Goal: Communication & Community: Answer question/provide support

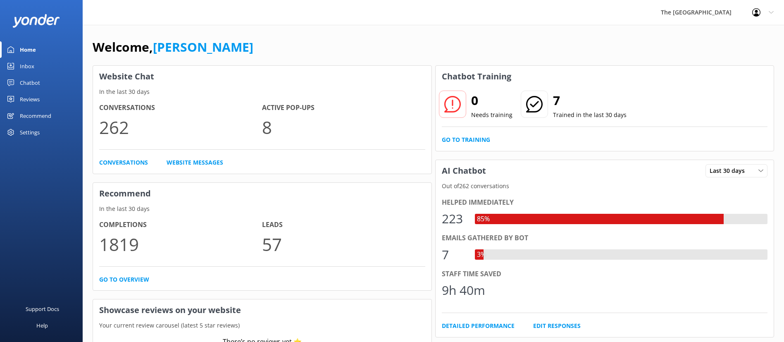
click at [33, 78] on div "Chatbot" at bounding box center [30, 82] width 20 height 17
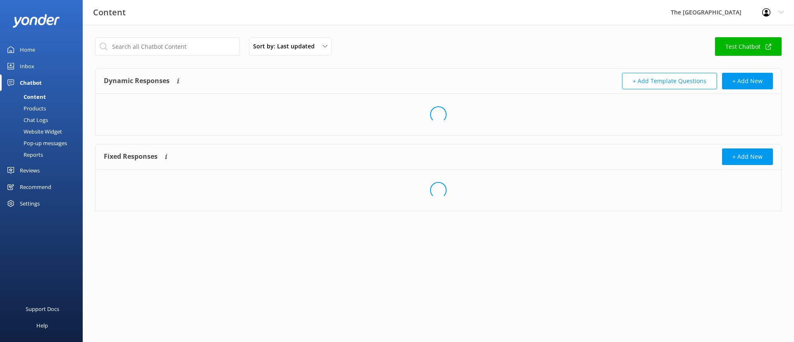
click at [10, 62] on link "Inbox" at bounding box center [41, 66] width 83 height 17
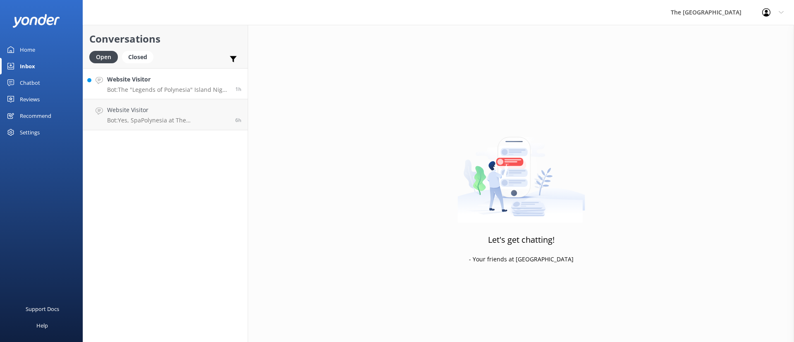
click at [138, 85] on div "Website Visitor Bot: The "Legends of Polynesia" Island Night Umu Feast and Drum…" at bounding box center [168, 84] width 122 height 18
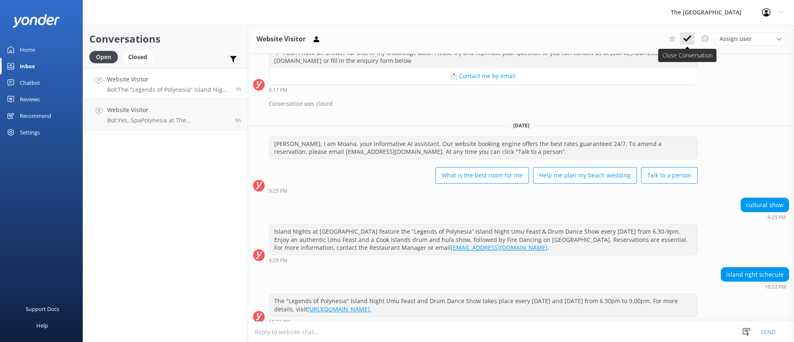
scroll to position [12189, 0]
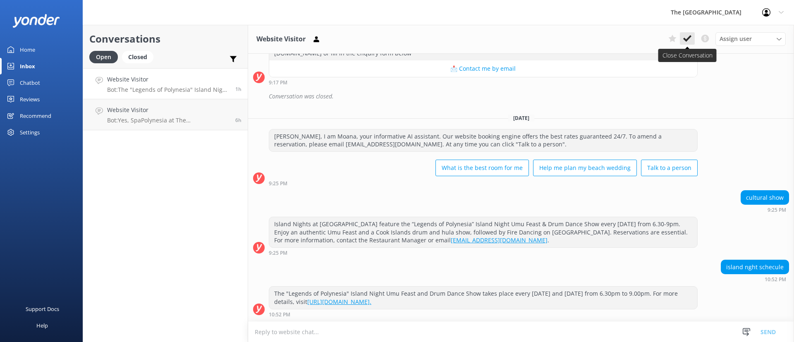
click at [689, 39] on icon at bounding box center [687, 38] width 8 height 8
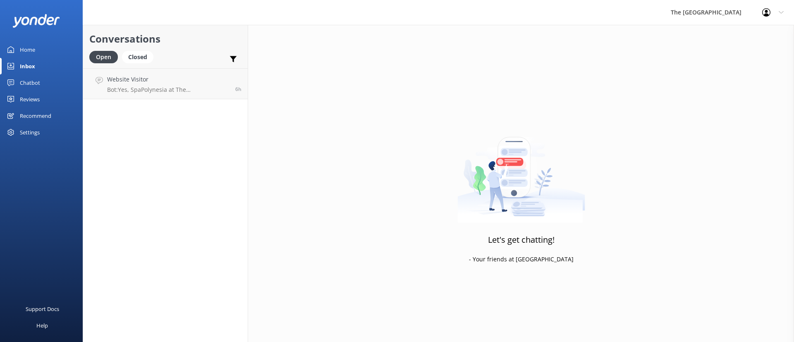
click at [133, 115] on div "Conversations Open Closed Important Converted Assigned to me Unassigned Website…" at bounding box center [165, 183] width 165 height 317
click at [125, 83] on h4 "Website Visitor" at bounding box center [168, 79] width 122 height 9
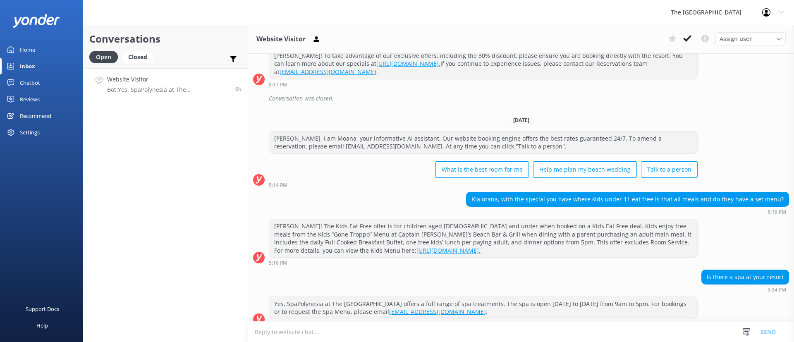
scroll to position [125, 0]
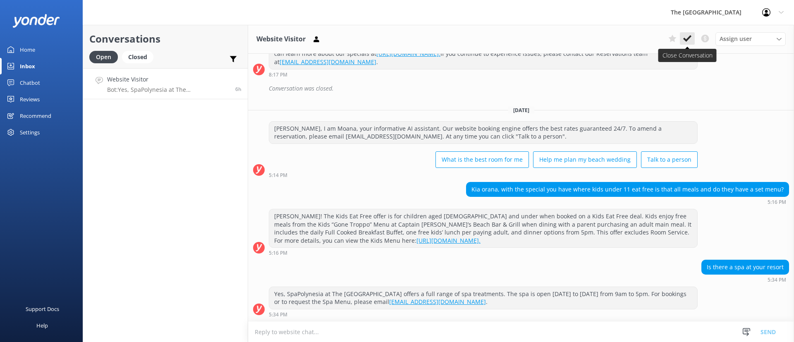
click at [692, 40] on button at bounding box center [687, 38] width 15 height 12
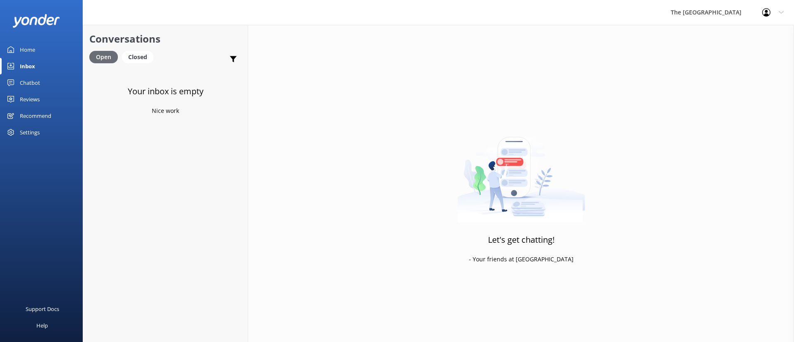
drag, startPoint x: 131, startPoint y: 59, endPoint x: 112, endPoint y: 62, distance: 18.8
click at [131, 59] on div "Closed" at bounding box center [137, 57] width 31 height 12
click at [105, 57] on div "Open" at bounding box center [103, 57] width 28 height 12
click at [106, 57] on div "Open" at bounding box center [103, 57] width 29 height 12
